Goal: Task Accomplishment & Management: Use online tool/utility

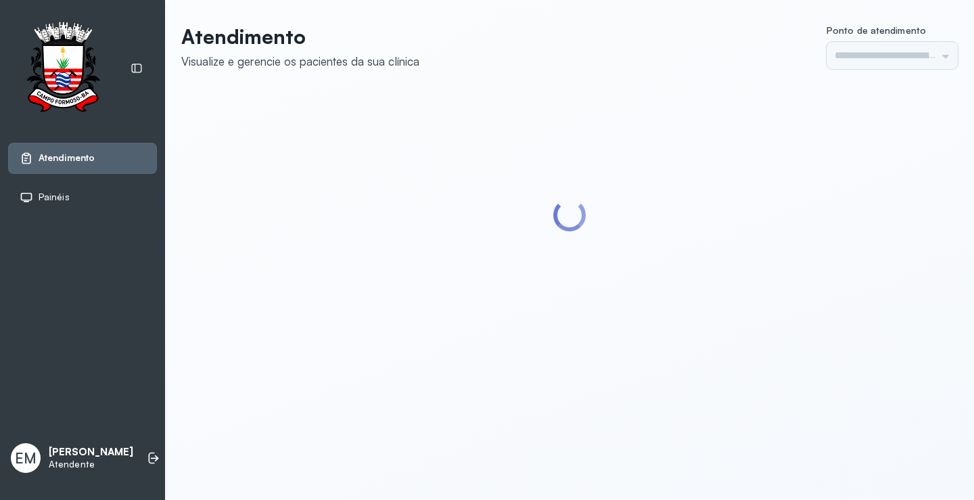
type input "*********"
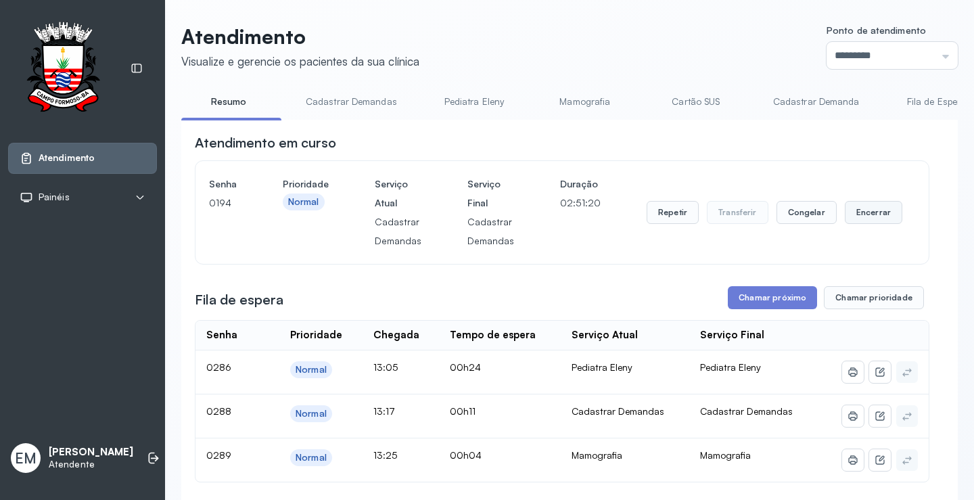
click at [858, 217] on button "Encerrar" at bounding box center [874, 212] width 58 height 23
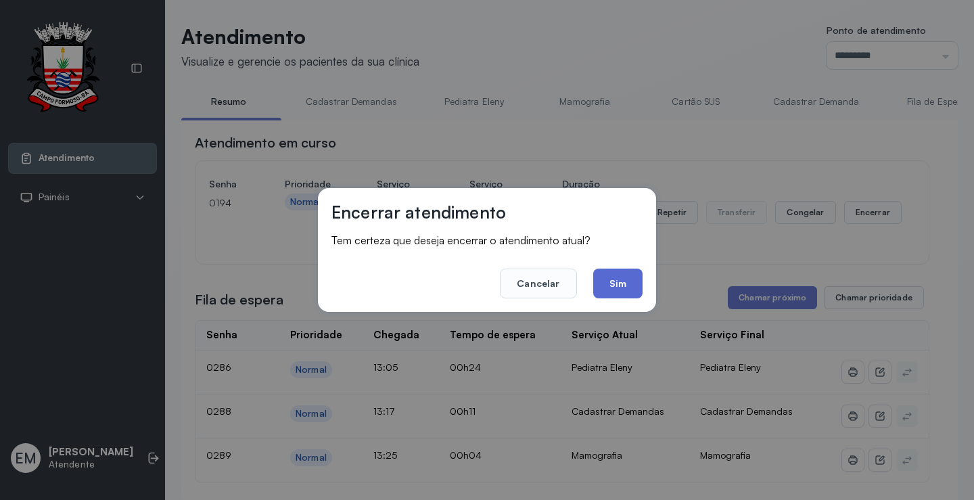
click at [629, 277] on button "Sim" at bounding box center [617, 284] width 49 height 30
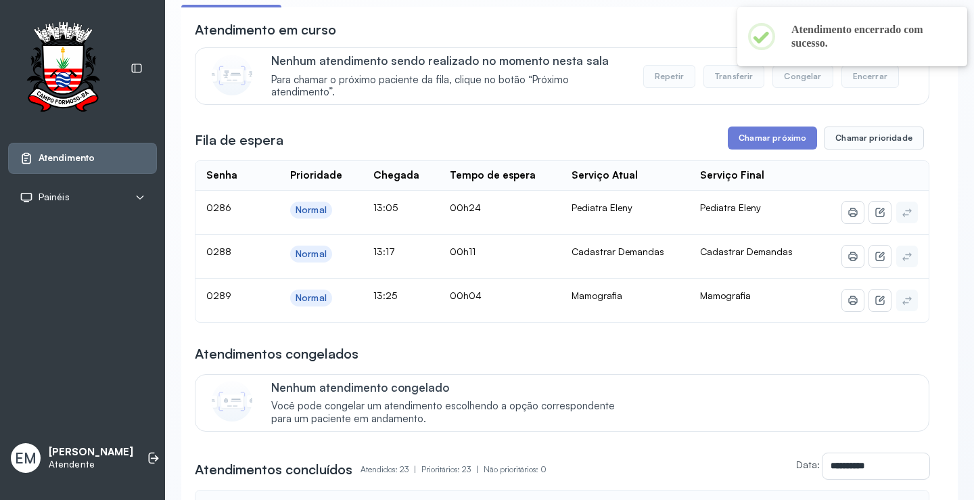
scroll to position [136, 0]
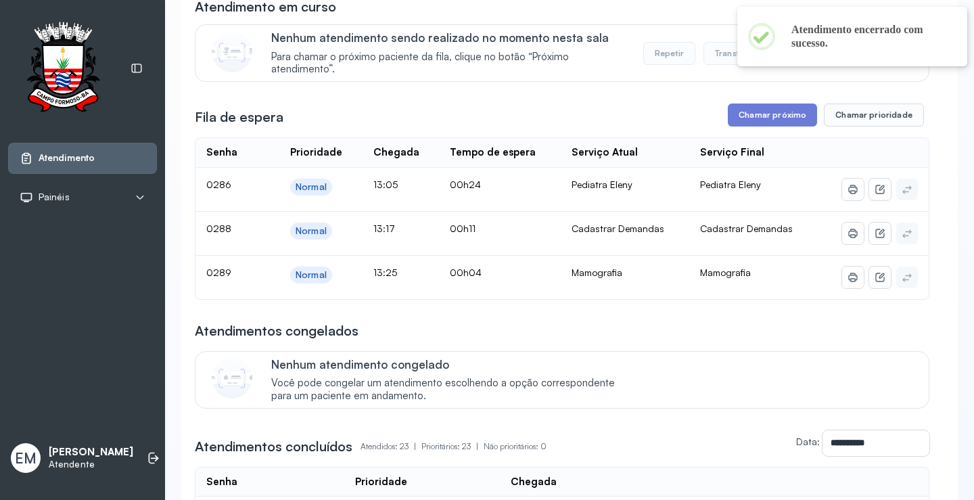
click at [811, 121] on div "Chamar próximo Chamar prioridade" at bounding box center [826, 115] width 196 height 23
click at [758, 116] on button "Chamar próximo" at bounding box center [772, 115] width 89 height 23
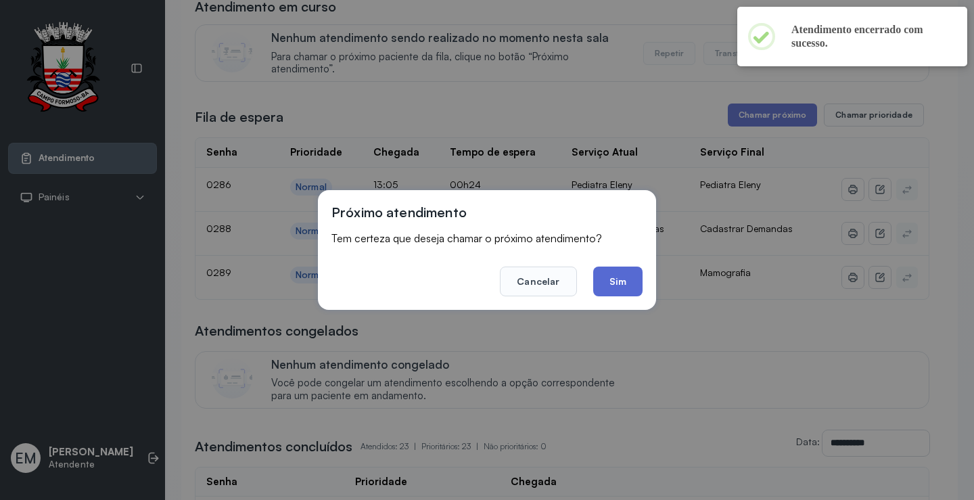
click at [631, 271] on button "Sim" at bounding box center [617, 282] width 49 height 30
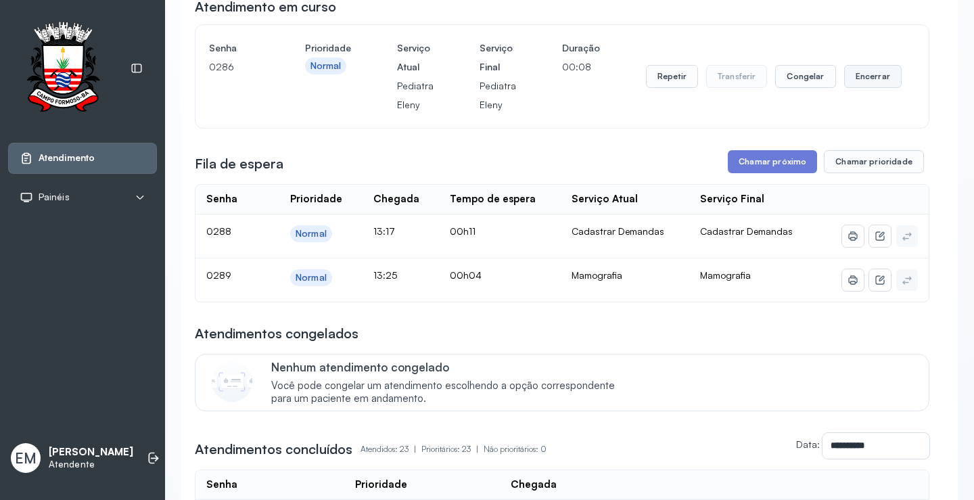
click at [847, 83] on button "Encerrar" at bounding box center [873, 76] width 58 height 23
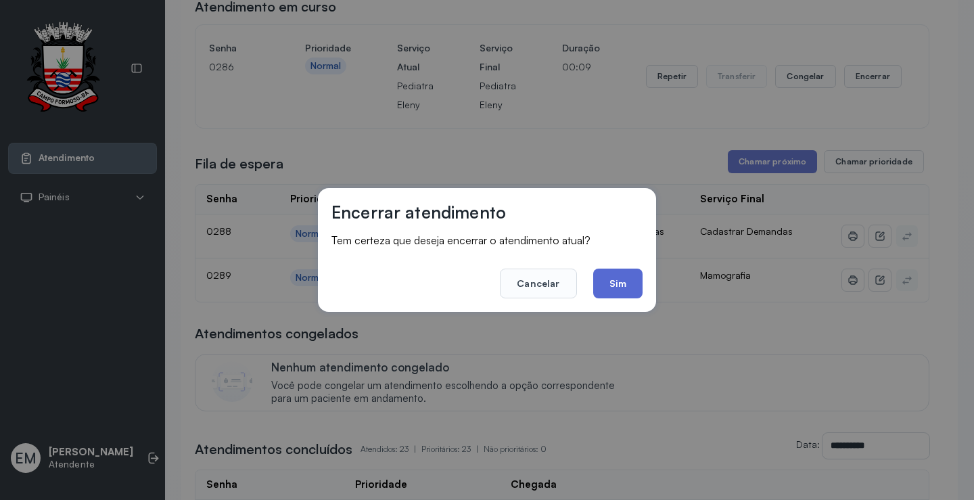
click at [617, 279] on button "Sim" at bounding box center [617, 284] width 49 height 30
click at [617, 279] on div "Mamografia" at bounding box center [626, 275] width 108 height 12
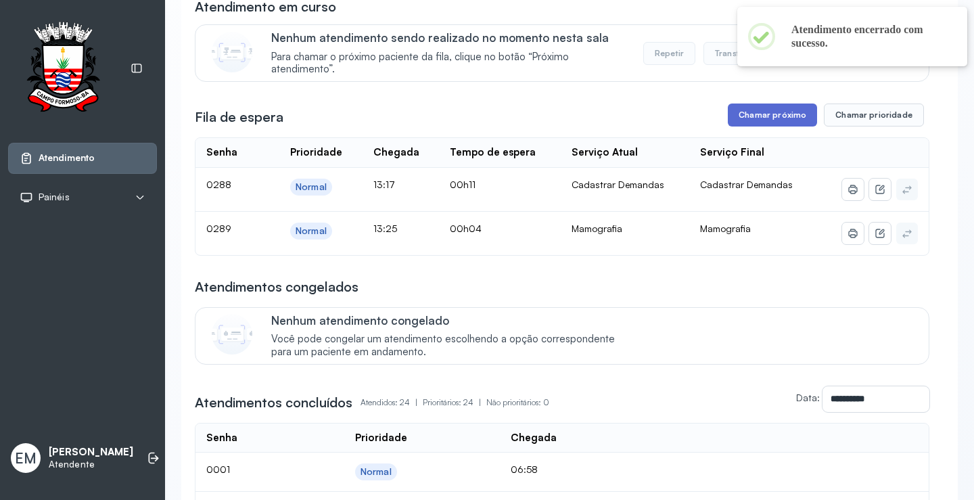
click at [772, 120] on button "Chamar próximo" at bounding box center [772, 115] width 89 height 23
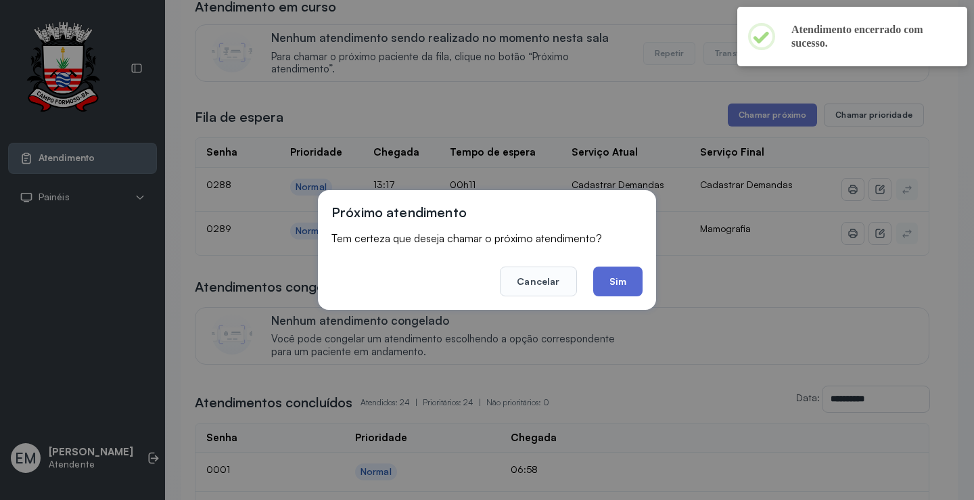
click at [609, 294] on button "Sim" at bounding box center [617, 282] width 49 height 30
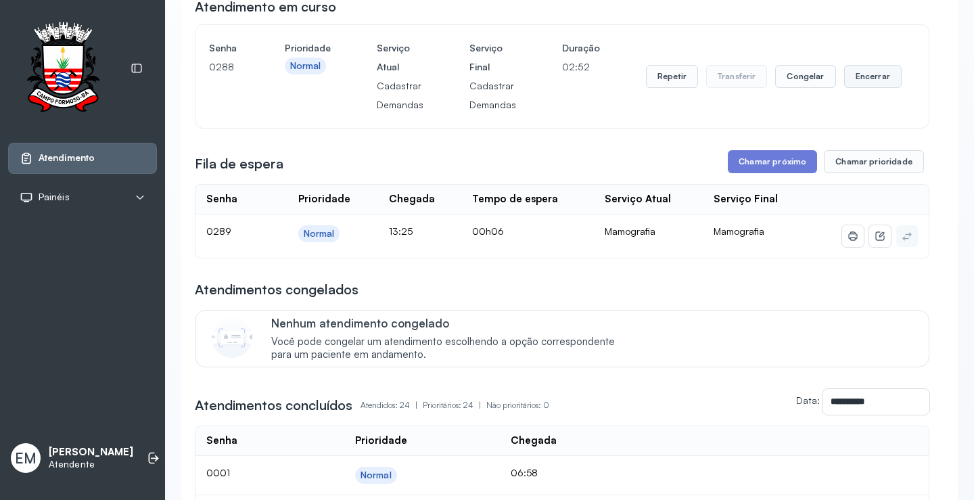
click at [850, 71] on button "Encerrar" at bounding box center [873, 76] width 58 height 23
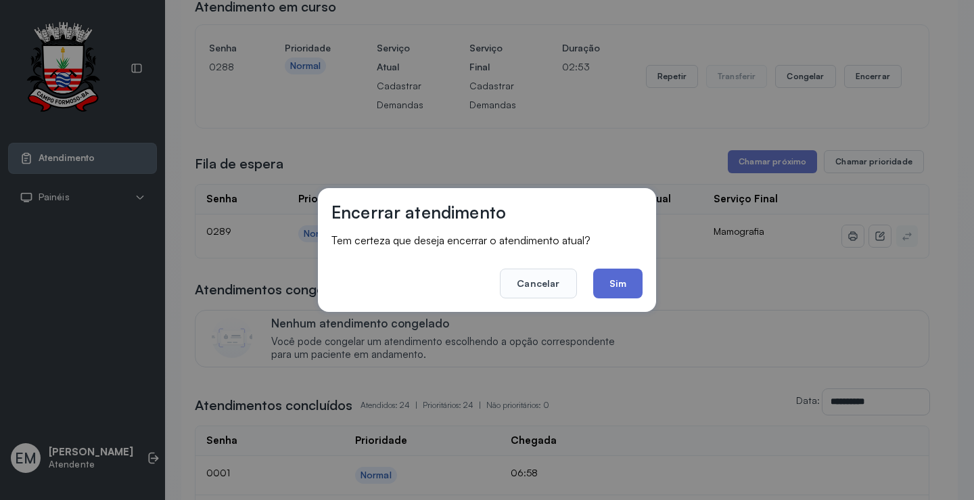
click at [622, 286] on button "Sim" at bounding box center [617, 284] width 49 height 30
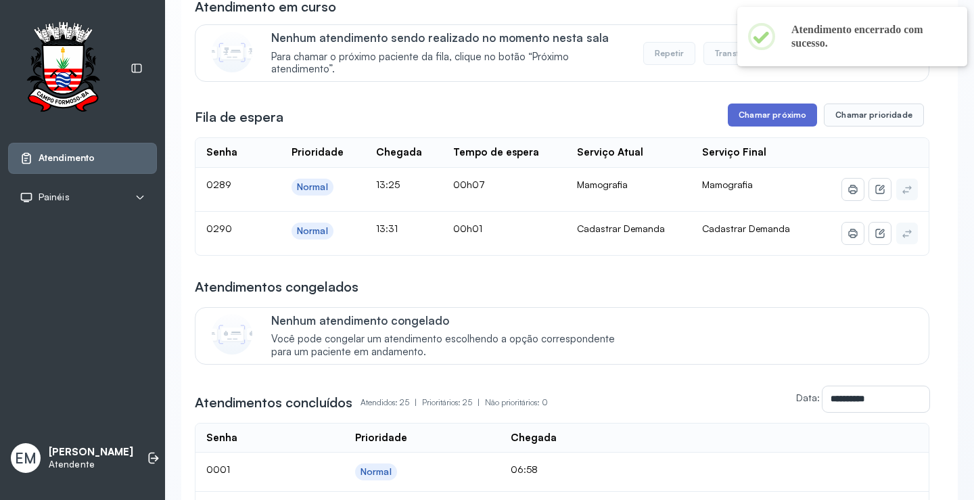
click at [748, 124] on button "Chamar próximo" at bounding box center [772, 115] width 89 height 23
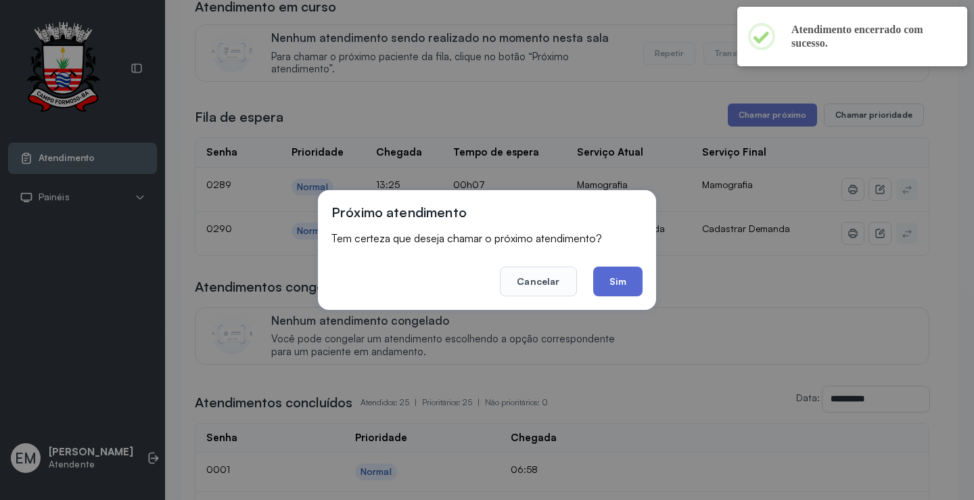
click at [612, 276] on button "Sim" at bounding box center [617, 282] width 49 height 30
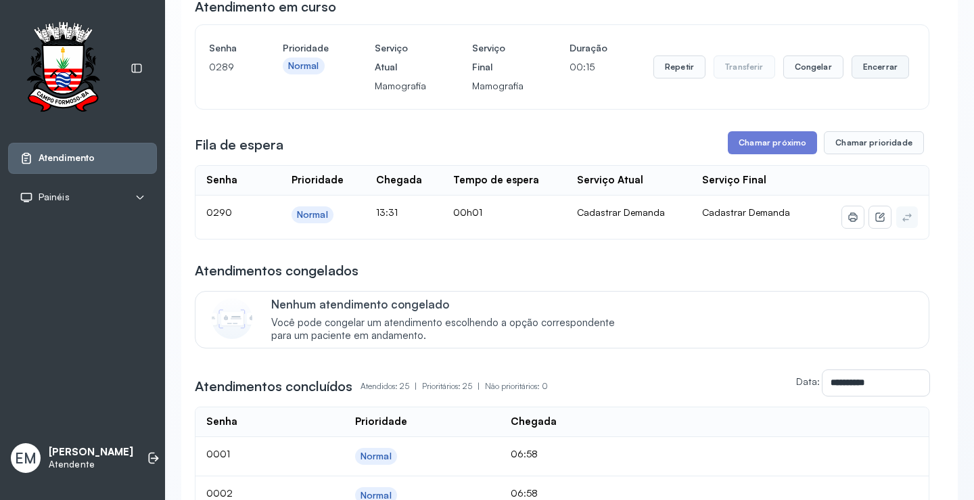
click at [861, 67] on button "Encerrar" at bounding box center [881, 66] width 58 height 23
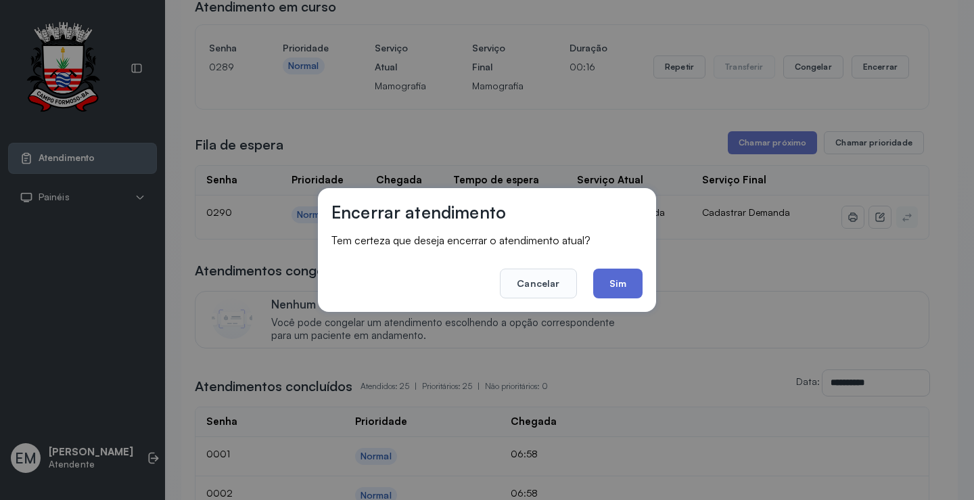
click at [617, 280] on button "Sim" at bounding box center [617, 284] width 49 height 30
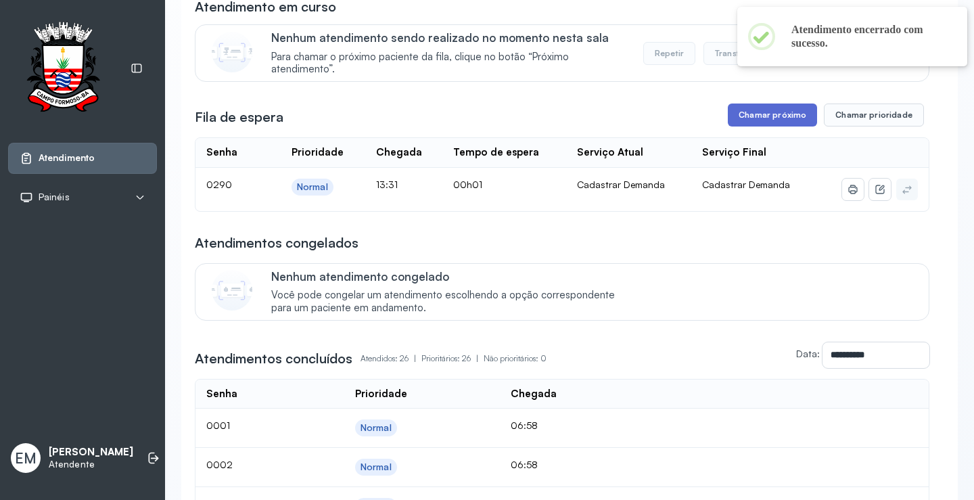
click at [768, 118] on button "Chamar próximo" at bounding box center [772, 115] width 89 height 23
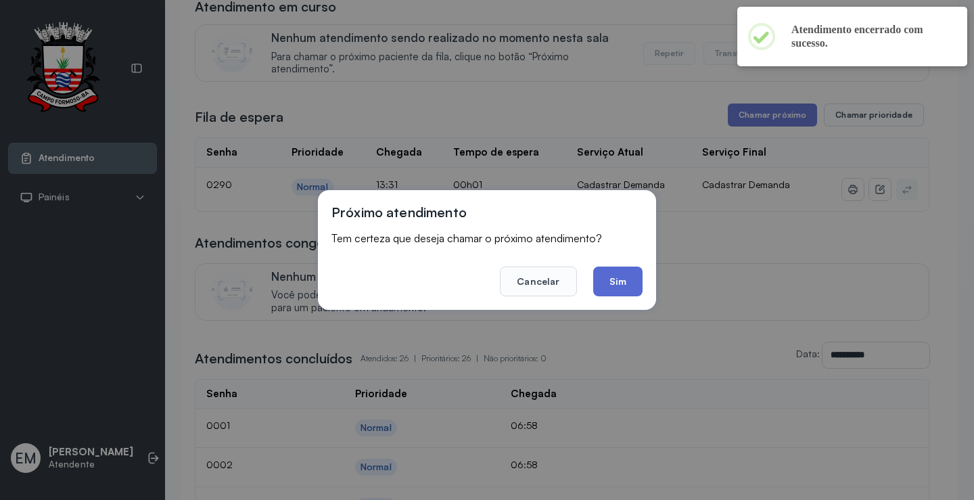
click at [625, 271] on button "Sim" at bounding box center [617, 282] width 49 height 30
